Goal: Check status: Check status

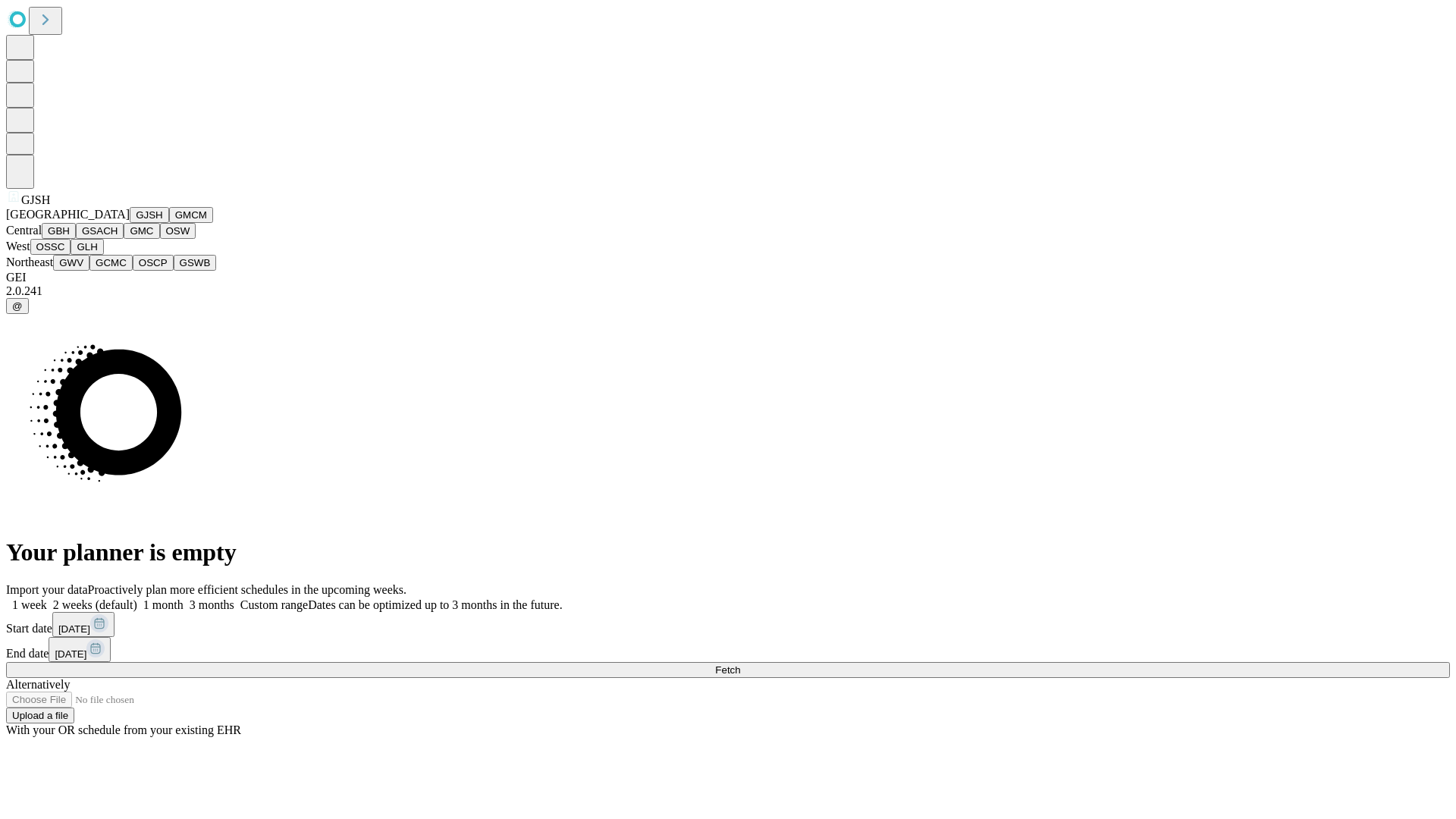
click at [129, 223] on button "GJSH" at bounding box center [148, 214] width 39 height 15
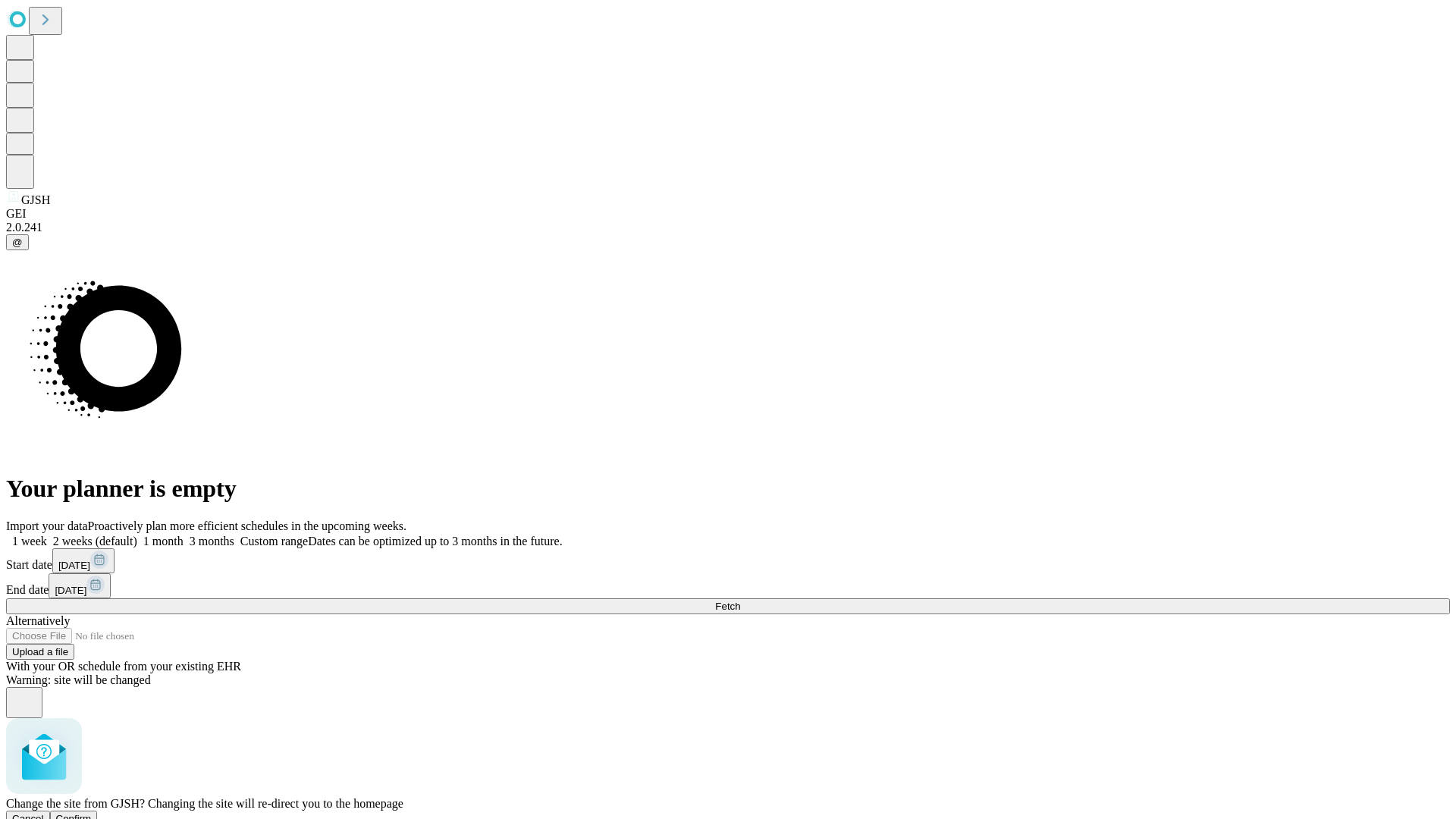
click at [92, 813] on span "Confirm" at bounding box center [74, 818] width 35 height 11
click at [184, 534] on label "1 month" at bounding box center [160, 541] width 46 height 13
click at [740, 601] on span "Fetch" at bounding box center [727, 606] width 25 height 11
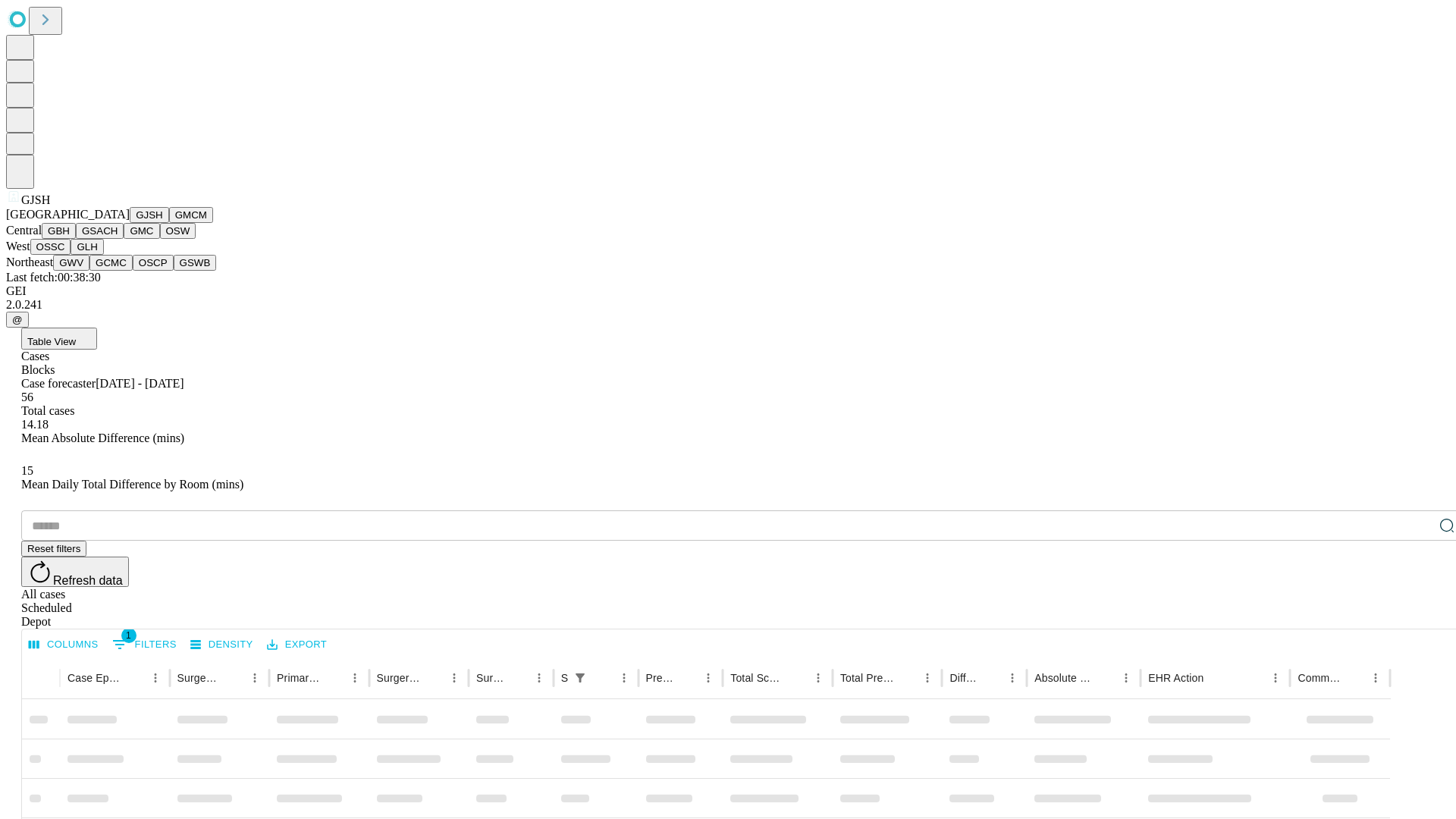
click at [169, 223] on button "GMCM" at bounding box center [191, 214] width 44 height 15
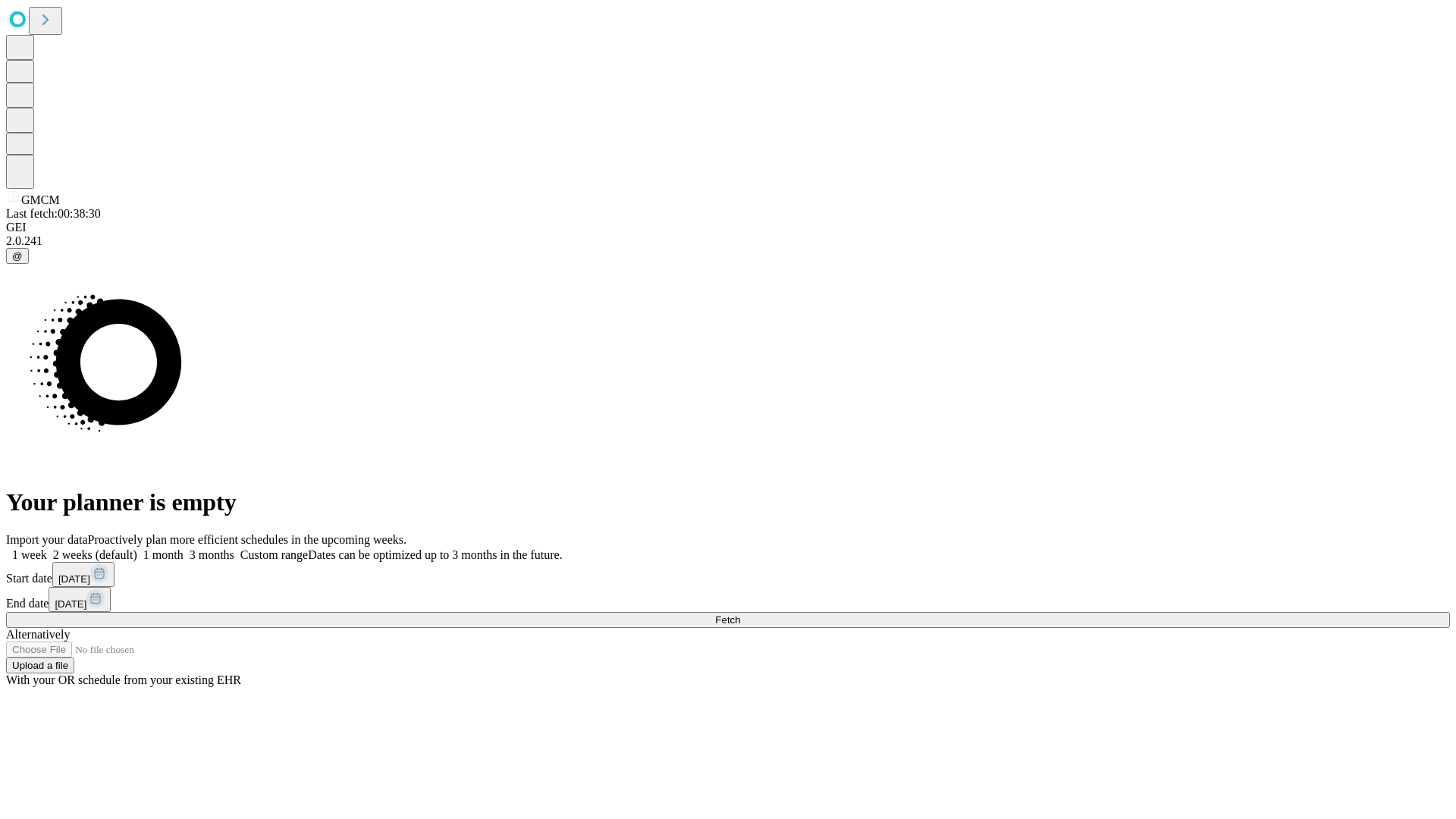
click at [184, 548] on label "1 month" at bounding box center [160, 554] width 46 height 13
click at [740, 614] on span "Fetch" at bounding box center [727, 620] width 25 height 11
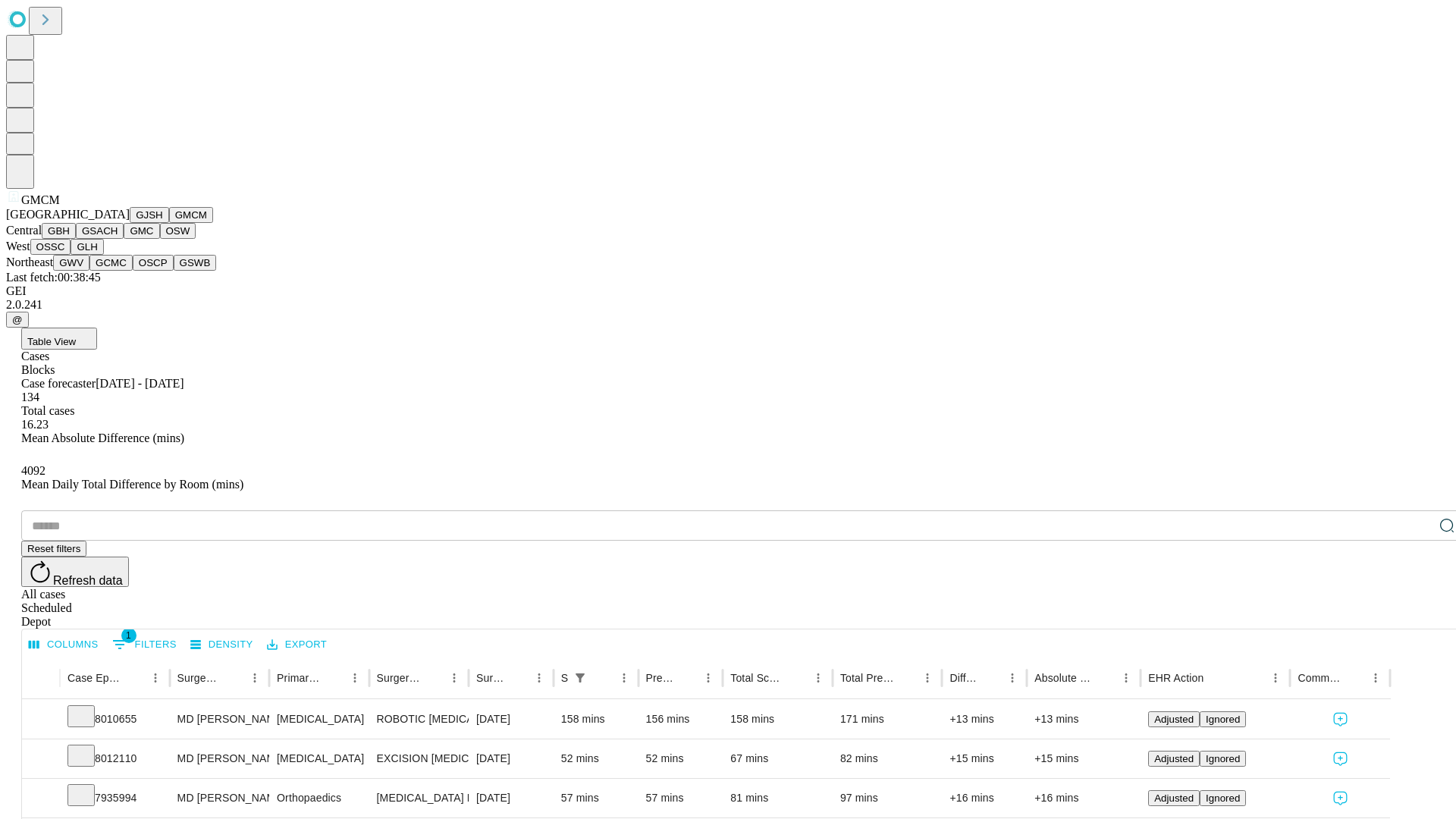
click at [76, 238] on button "GBH" at bounding box center [58, 230] width 34 height 15
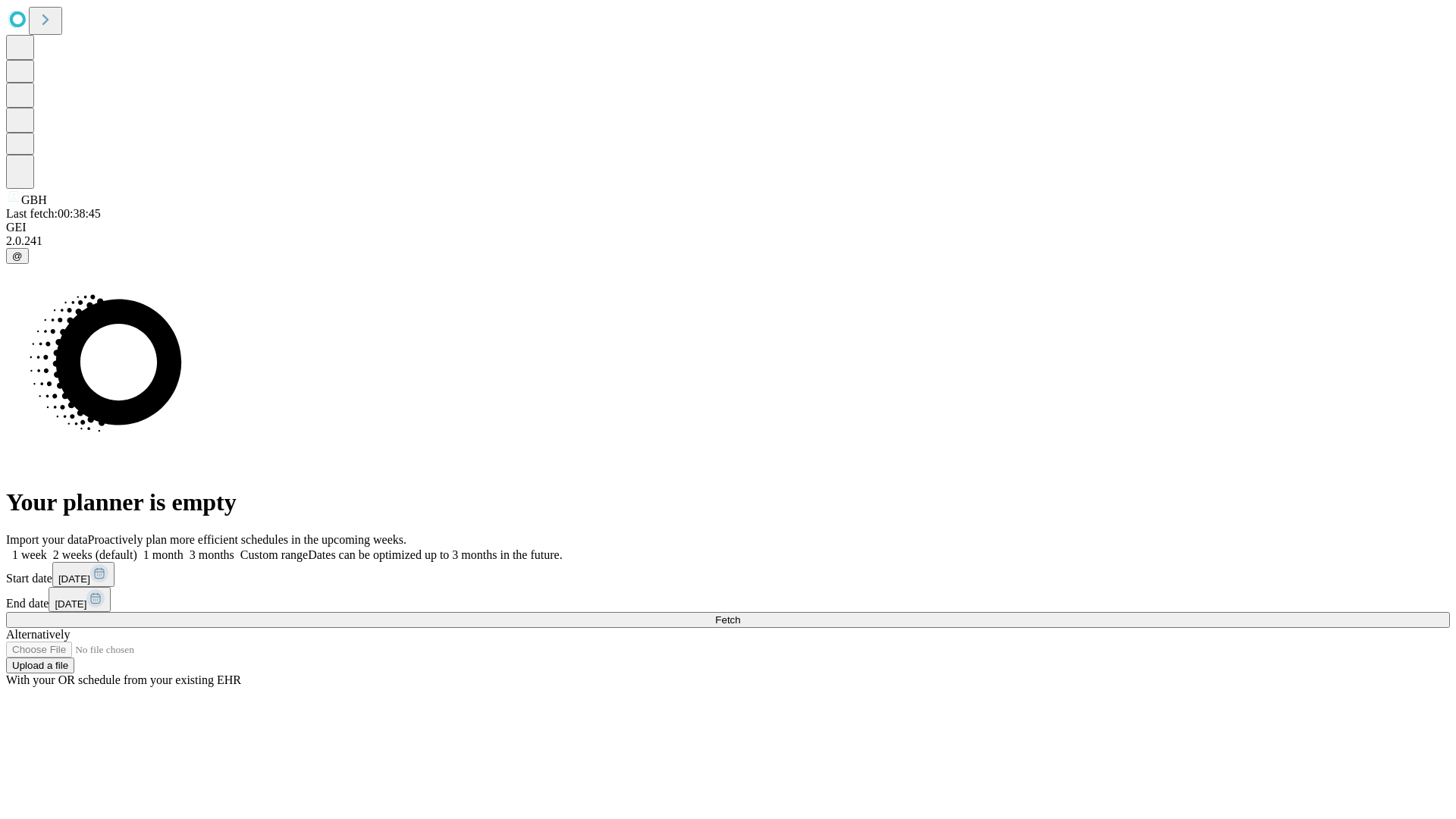
click at [184, 548] on label "1 month" at bounding box center [160, 554] width 46 height 13
click at [740, 614] on span "Fetch" at bounding box center [727, 620] width 25 height 11
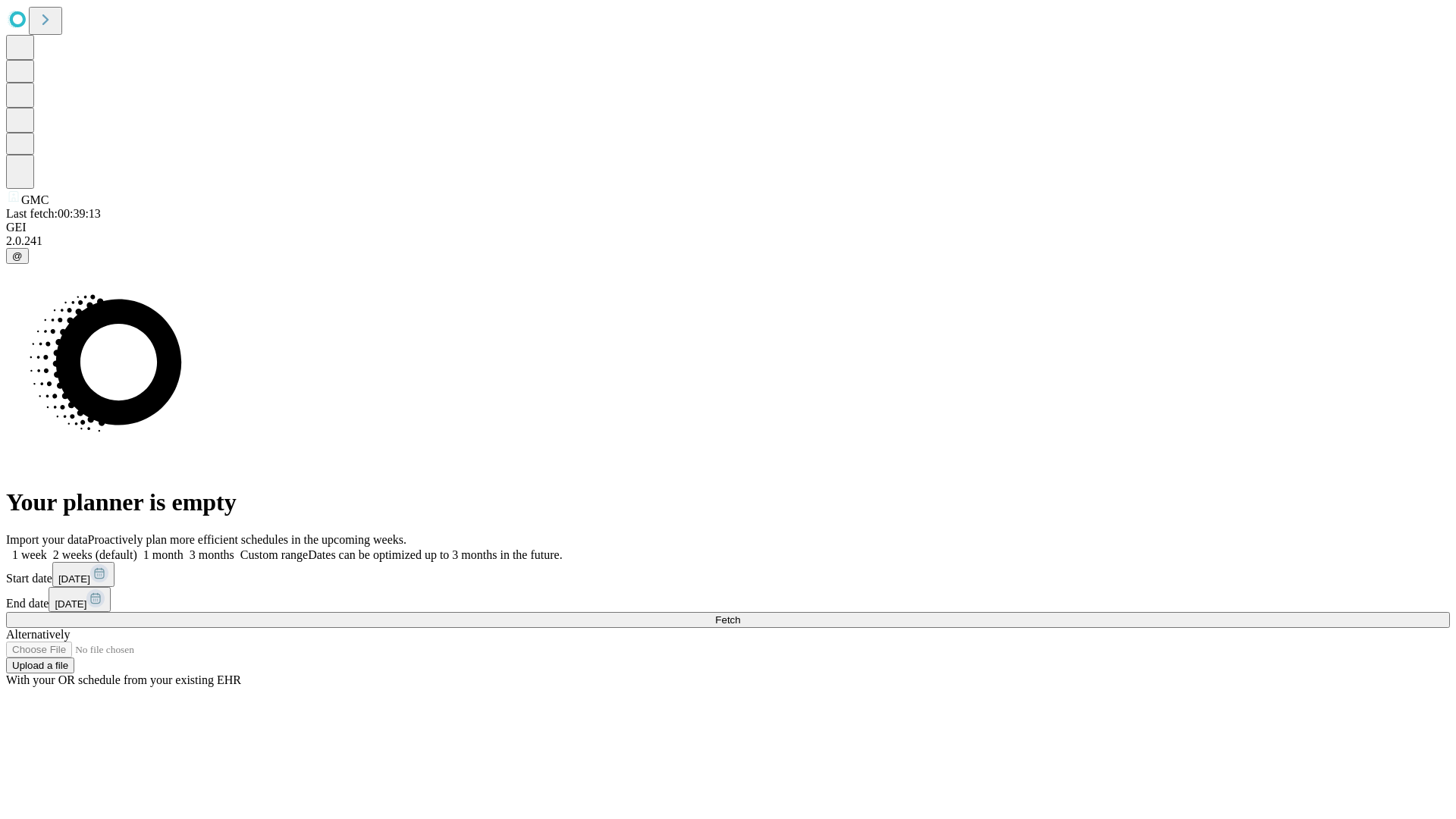
click at [184, 548] on label "1 month" at bounding box center [160, 554] width 46 height 13
click at [740, 614] on span "Fetch" at bounding box center [727, 620] width 25 height 11
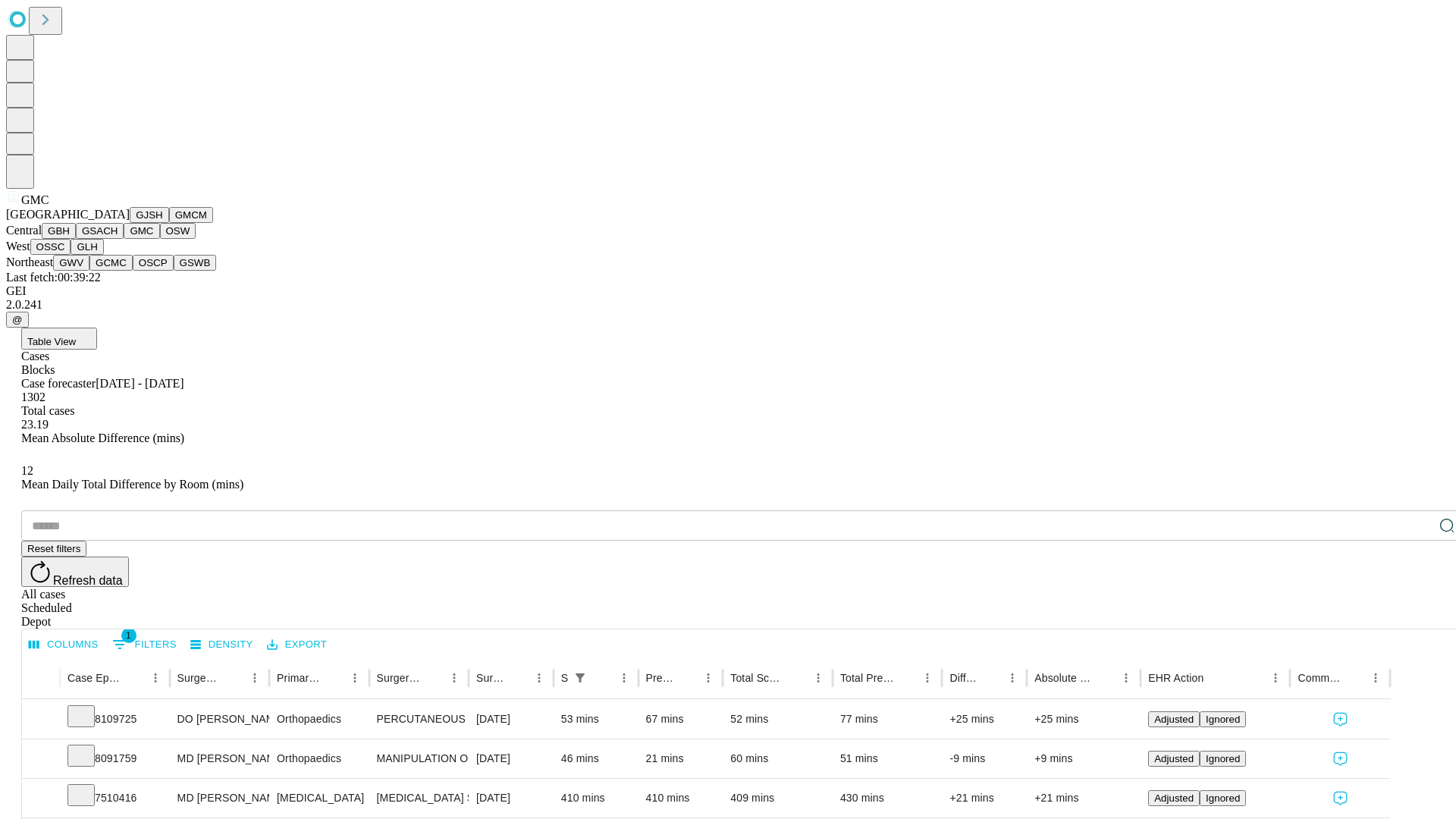
click at [160, 238] on button "OSW" at bounding box center [178, 230] width 36 height 15
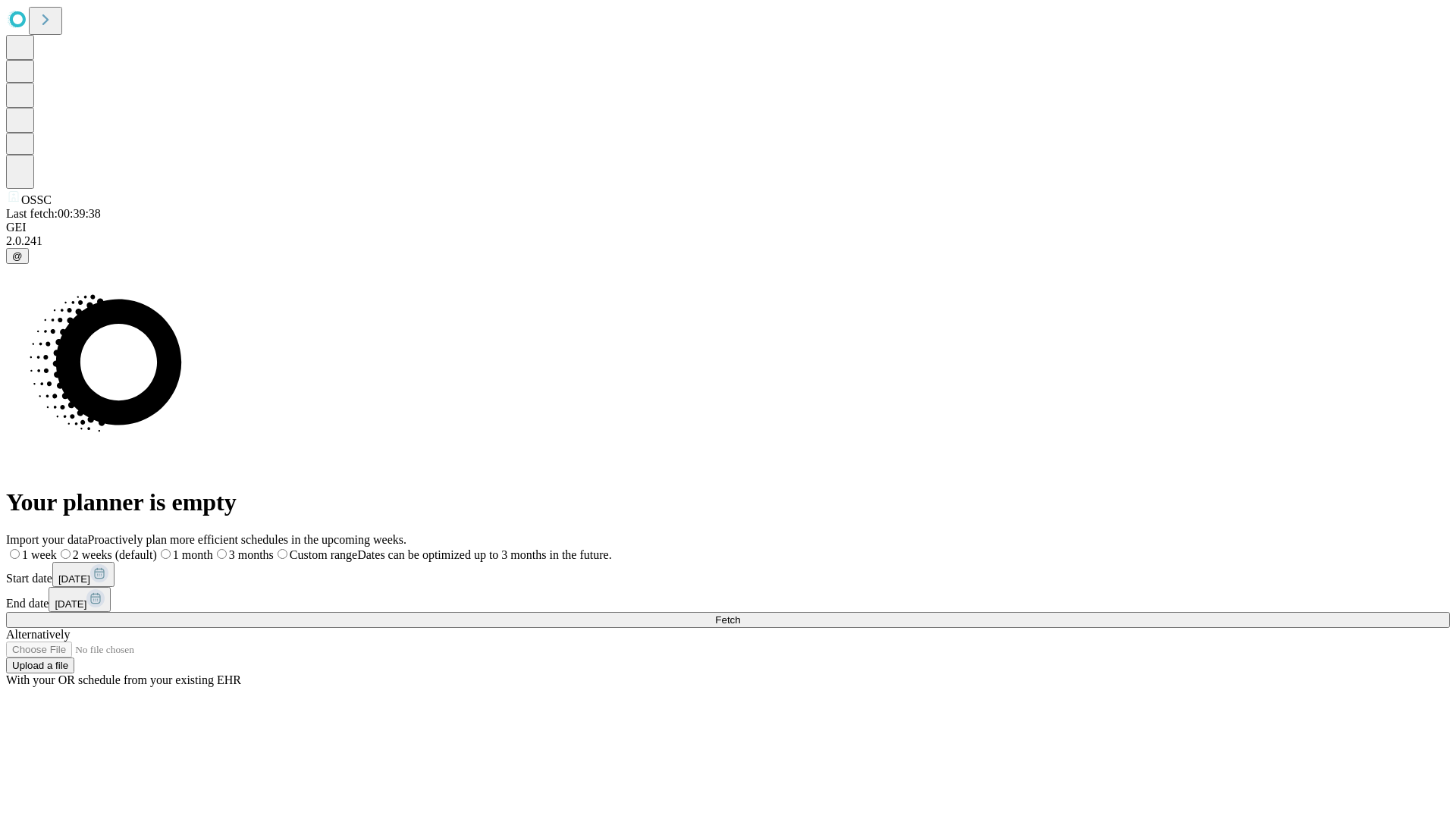
click at [213, 548] on label "1 month" at bounding box center [185, 554] width 56 height 13
click at [740, 614] on span "Fetch" at bounding box center [727, 620] width 25 height 11
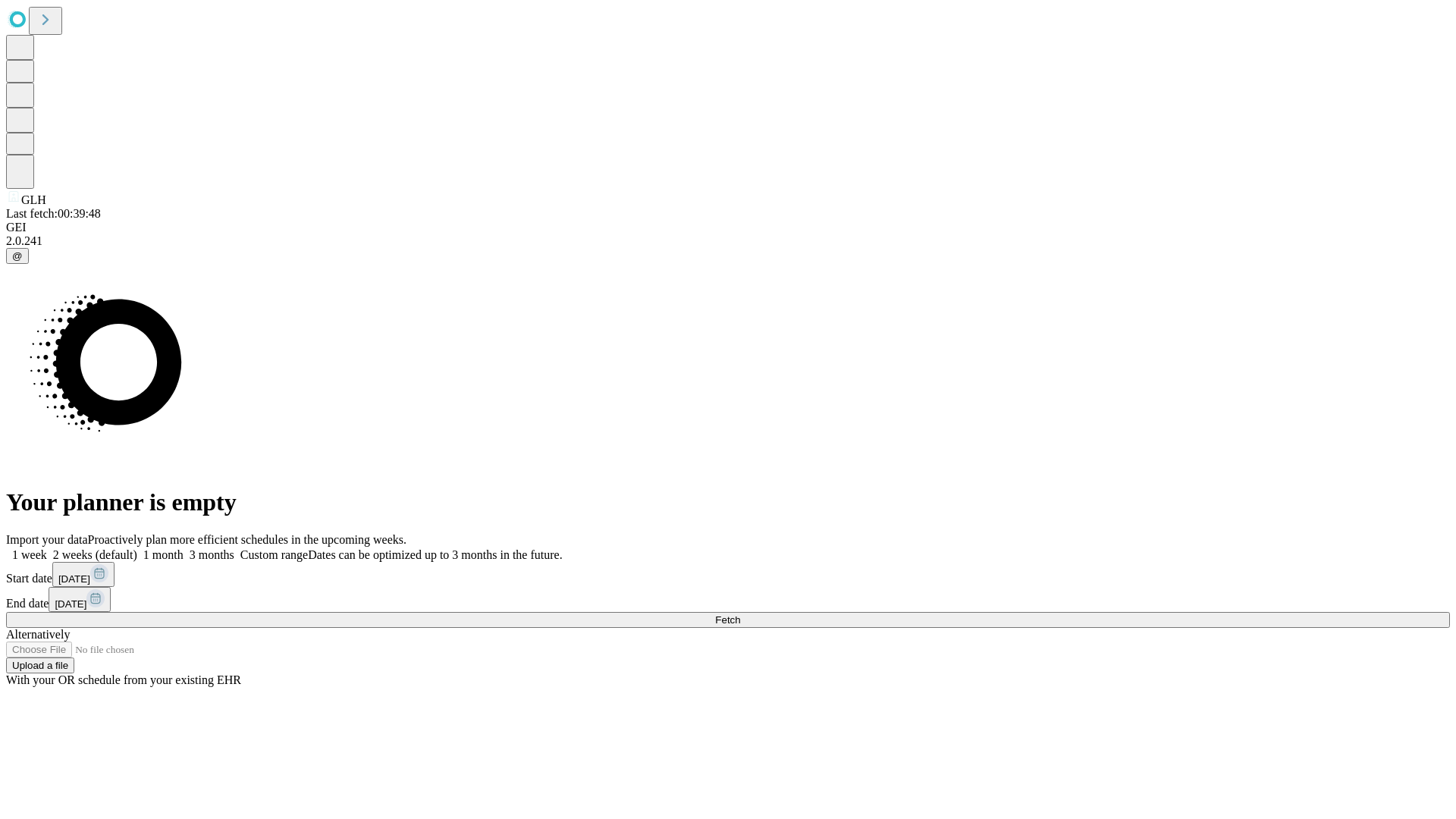
click at [184, 548] on label "1 month" at bounding box center [160, 554] width 46 height 13
click at [740, 614] on span "Fetch" at bounding box center [727, 620] width 25 height 11
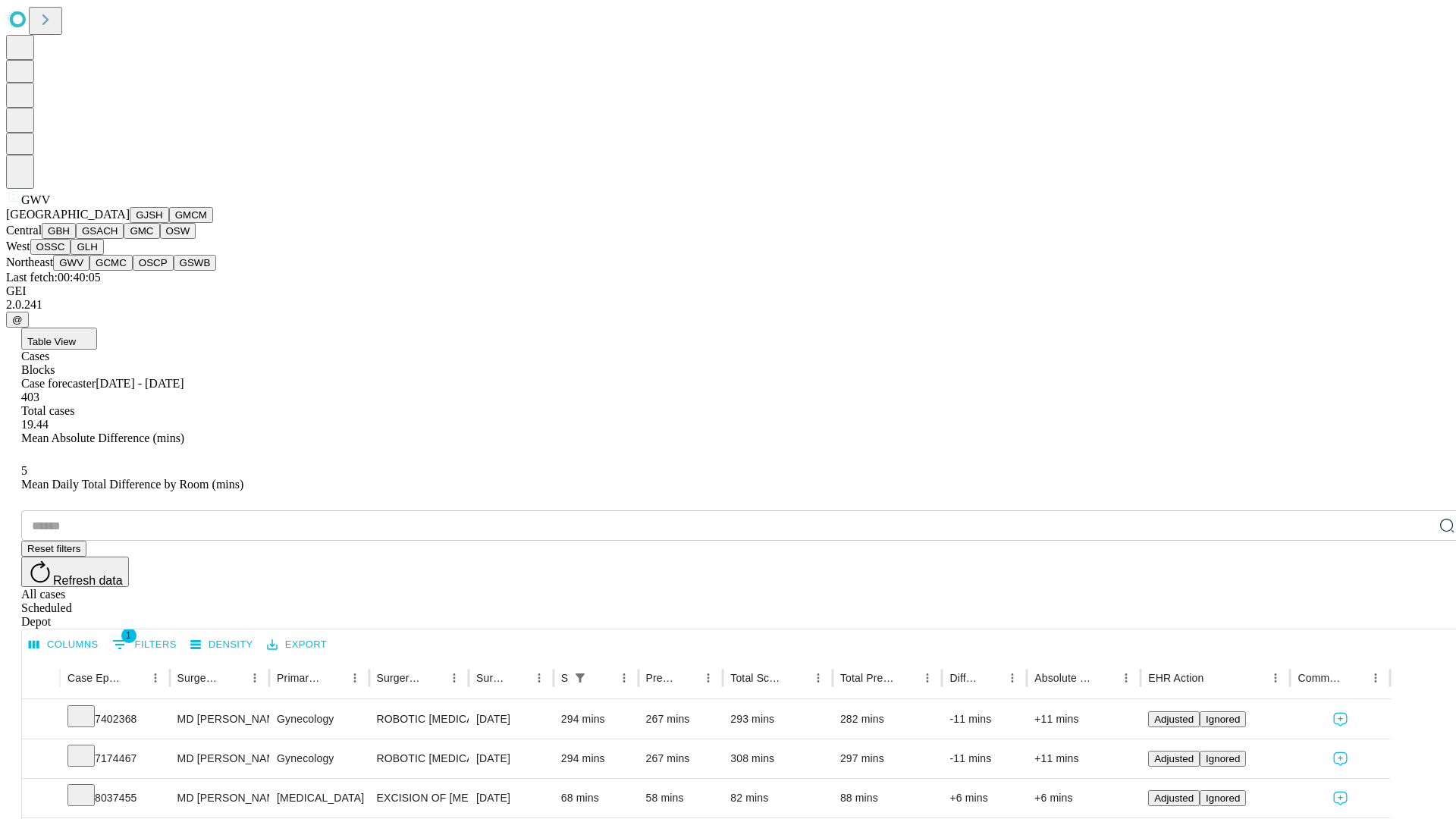
click at [117, 270] on button "GCMC" at bounding box center [110, 262] width 43 height 15
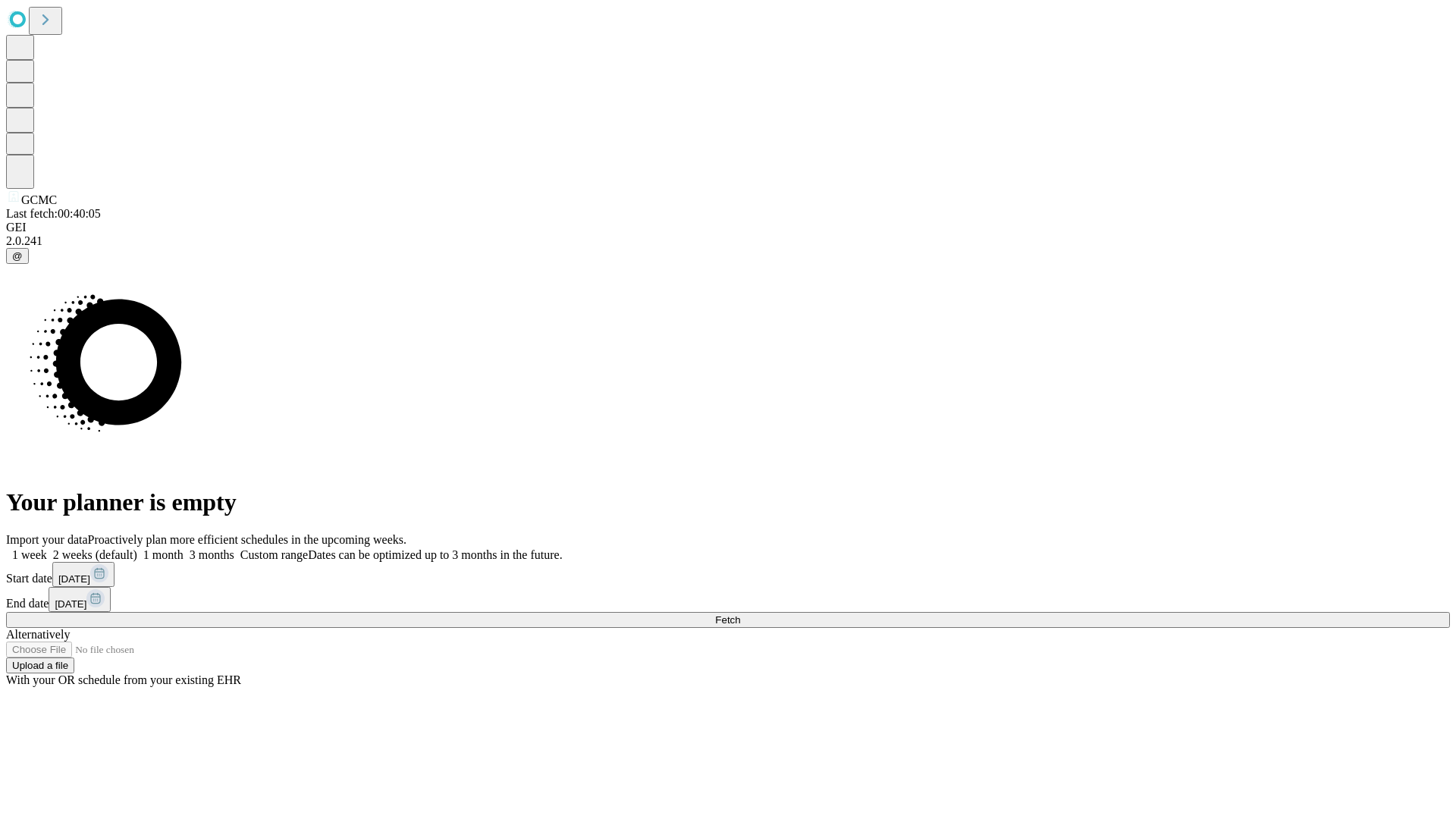
click at [184, 548] on label "1 month" at bounding box center [160, 554] width 46 height 13
click at [740, 614] on span "Fetch" at bounding box center [727, 620] width 25 height 11
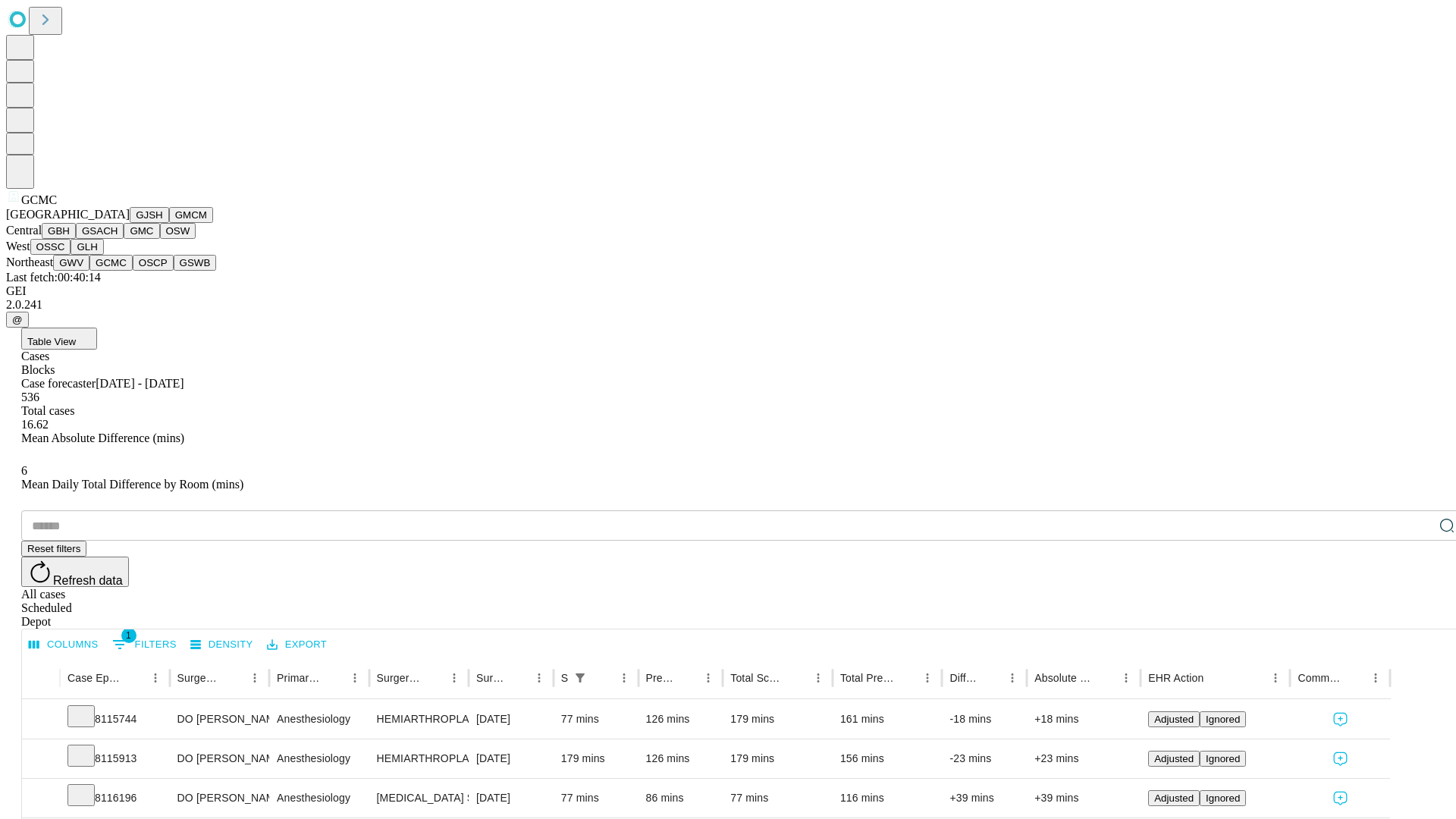
click at [133, 270] on button "OSCP" at bounding box center [153, 262] width 41 height 15
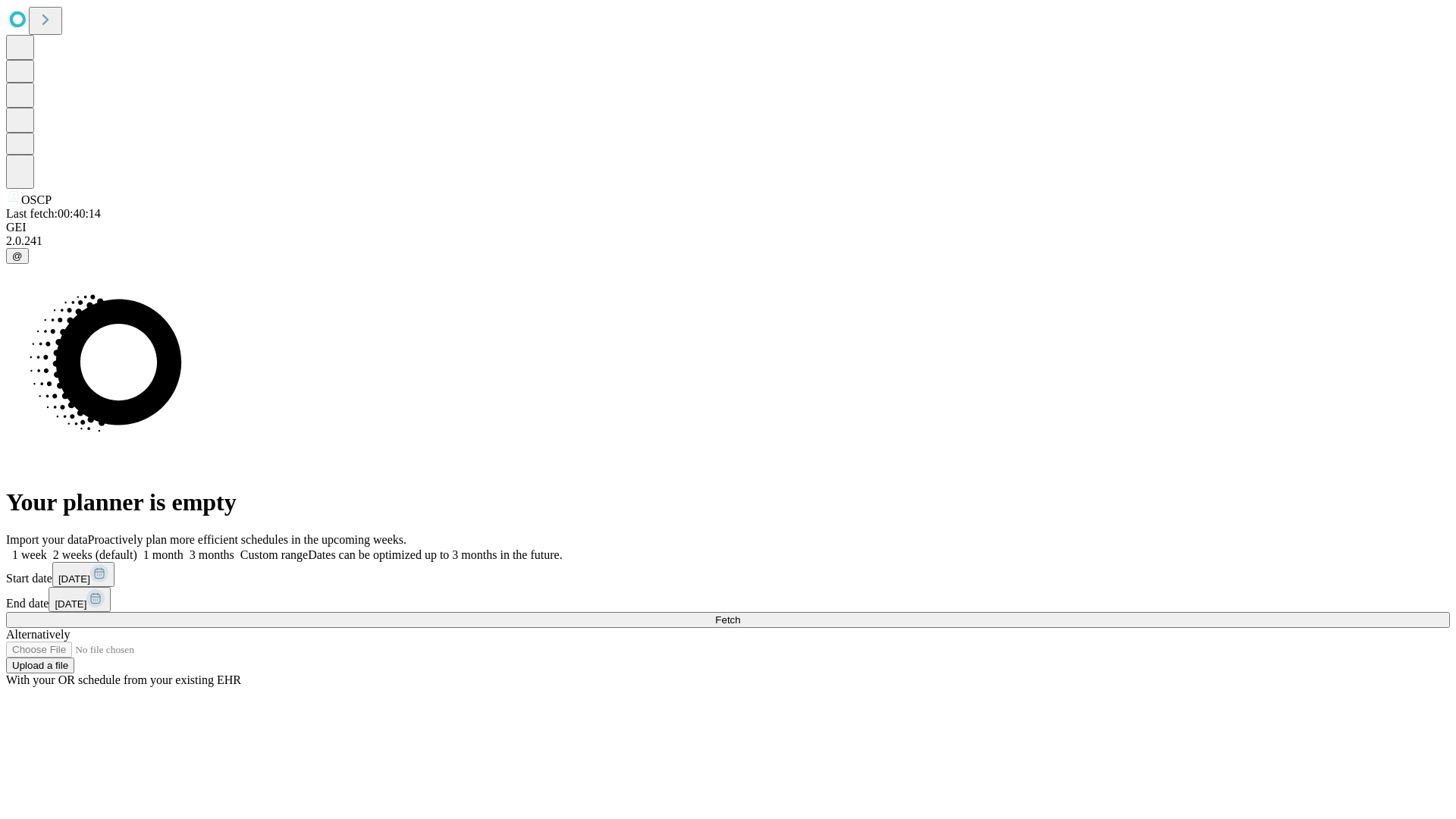
click at [184, 548] on label "1 month" at bounding box center [160, 554] width 46 height 13
click at [740, 614] on span "Fetch" at bounding box center [727, 620] width 25 height 11
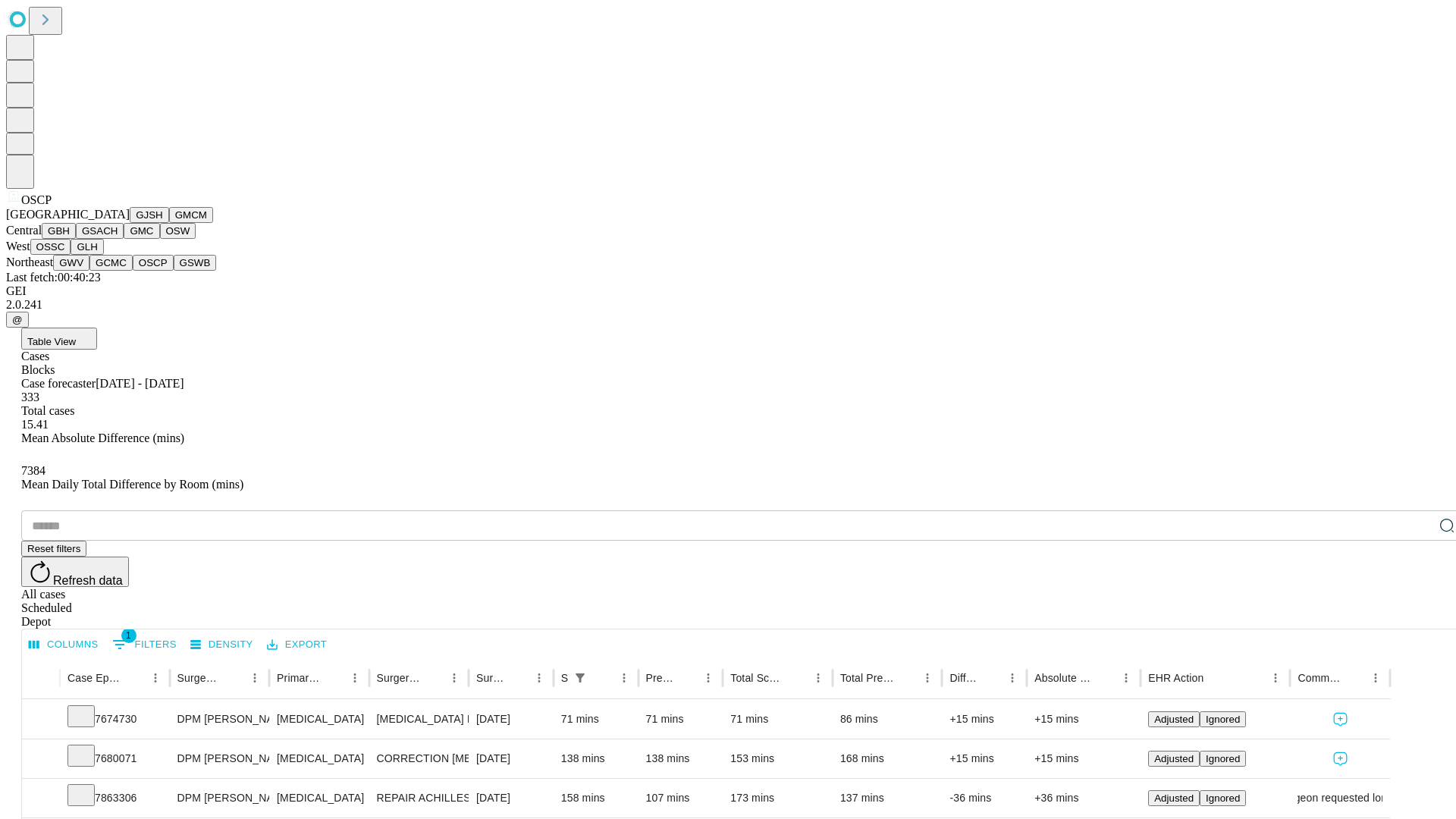
click at [174, 270] on button "GSWB" at bounding box center [195, 262] width 43 height 15
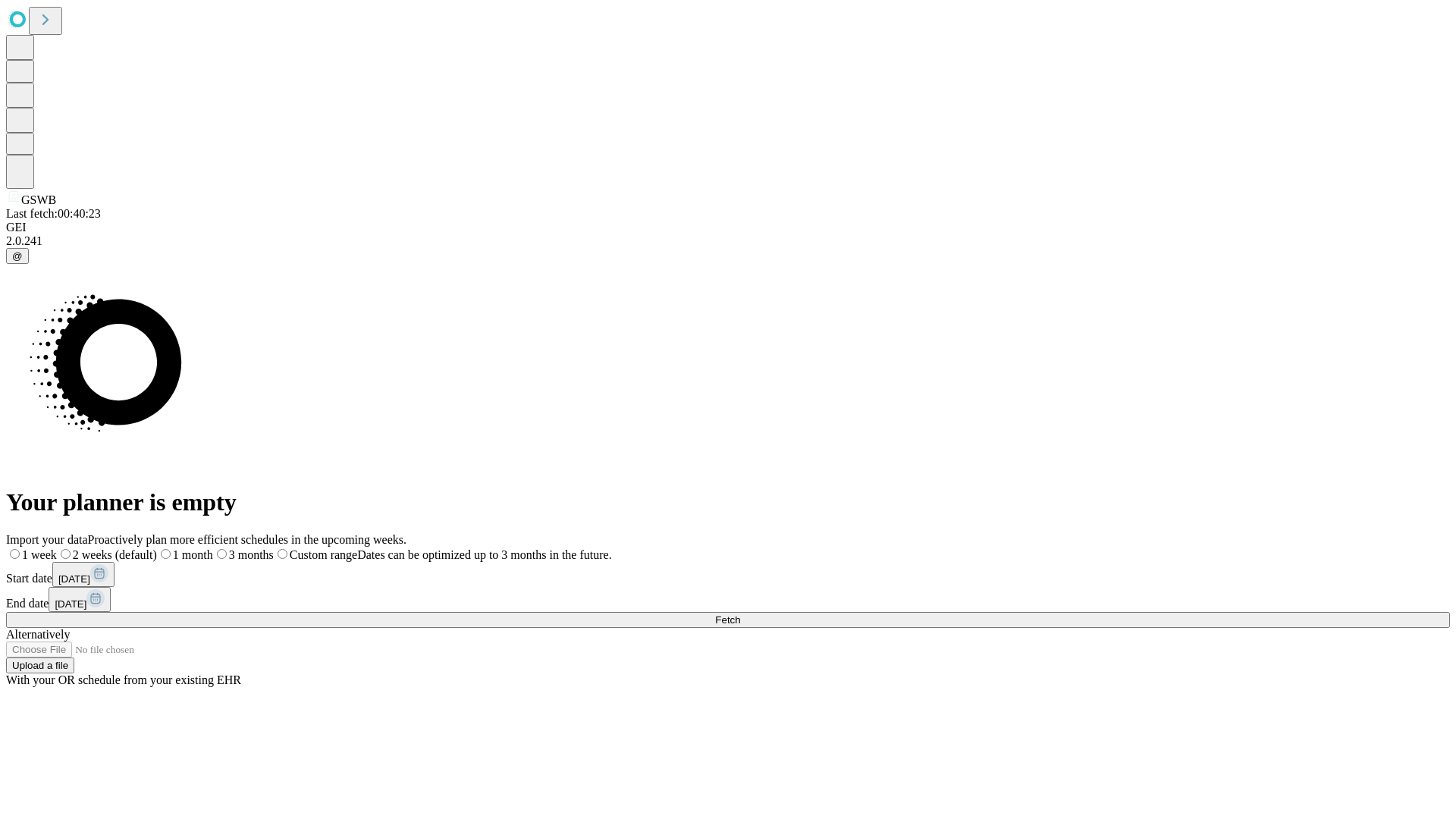
click at [213, 548] on label "1 month" at bounding box center [185, 554] width 56 height 13
click at [740, 614] on span "Fetch" at bounding box center [727, 620] width 25 height 11
